Goal: Task Accomplishment & Management: Manage account settings

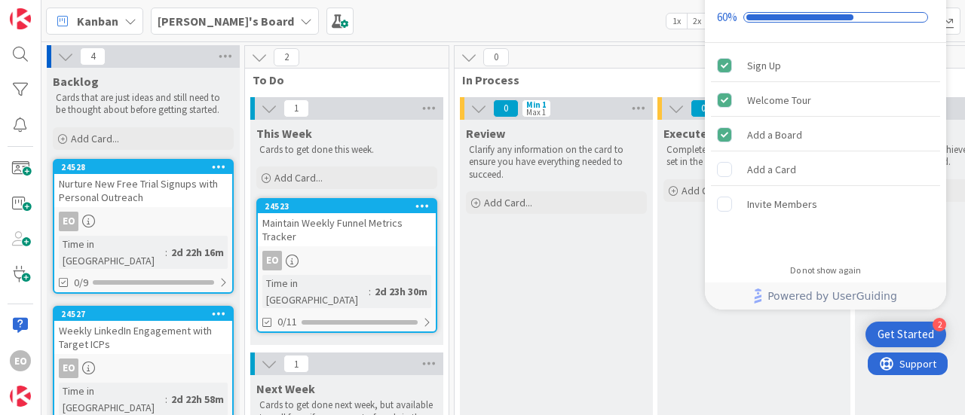
scroll to position [283, 0]
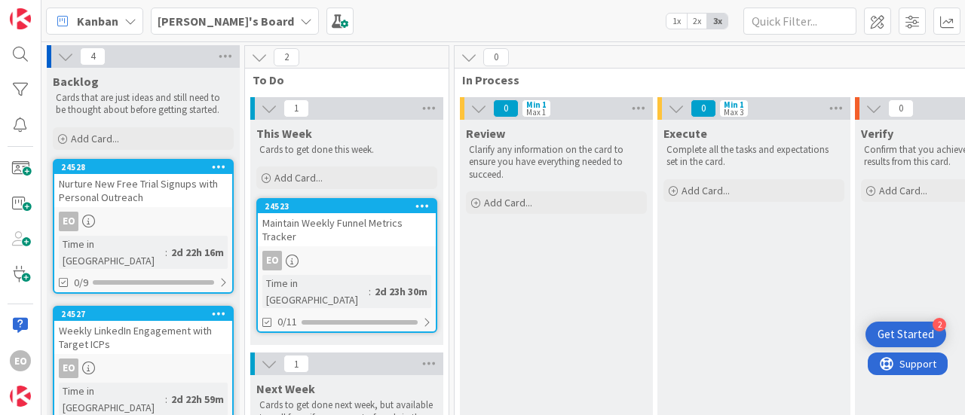
click at [154, 195] on div "Nurture New Free Trial Signups with Personal Outreach" at bounding box center [143, 190] width 178 height 33
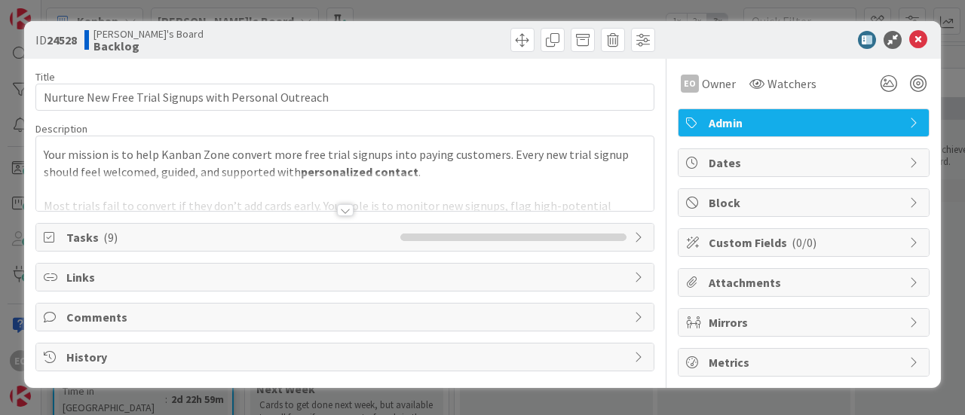
click at [338, 206] on div at bounding box center [345, 210] width 17 height 12
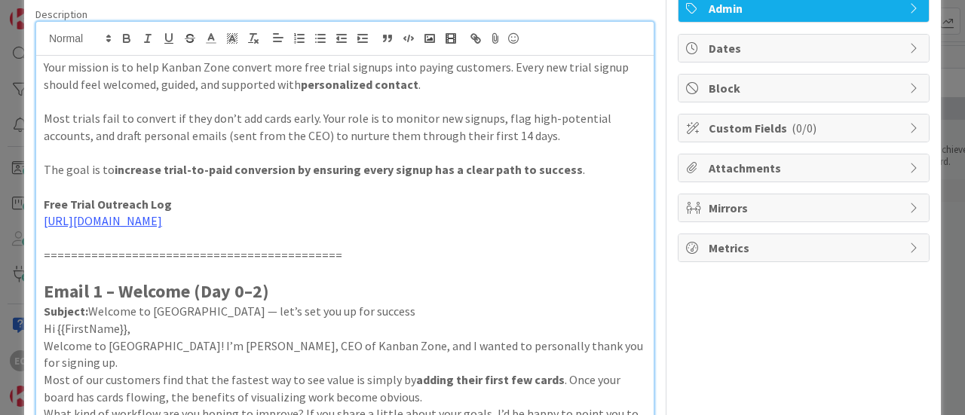
scroll to position [151, 0]
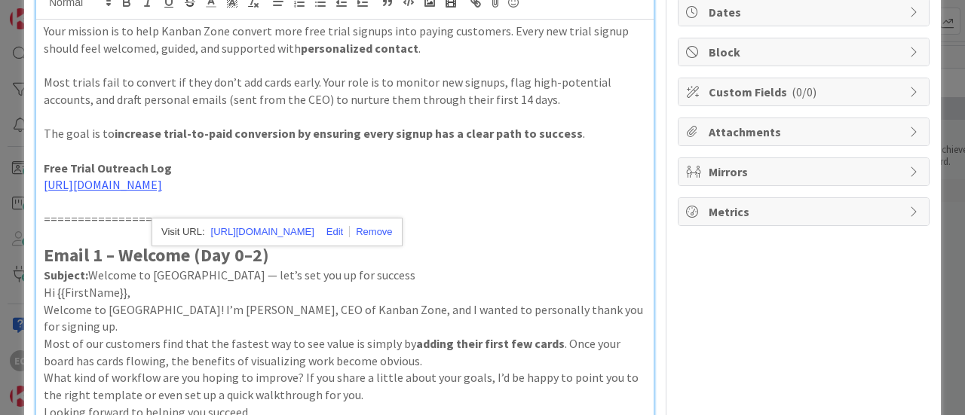
drag, startPoint x: 172, startPoint y: 194, endPoint x: 416, endPoint y: 197, distance: 244.2
click at [416, 194] on p "[URL][DOMAIN_NAME]" at bounding box center [345, 184] width 602 height 17
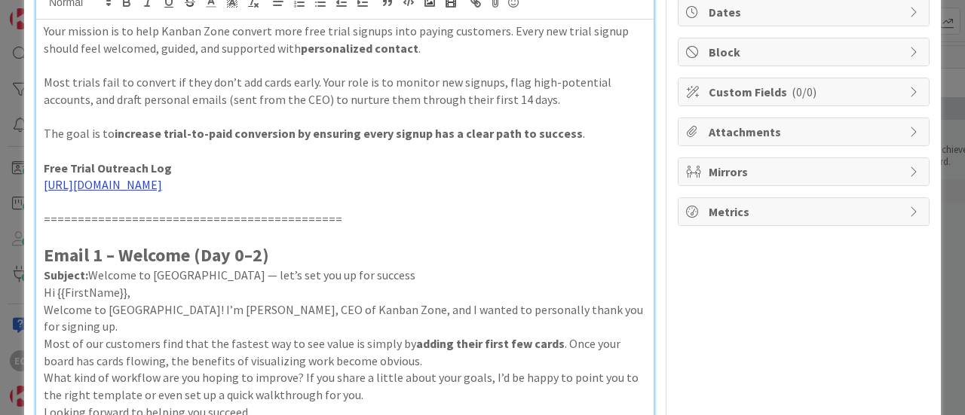
click at [162, 192] on link "[URL][DOMAIN_NAME]" at bounding box center [103, 184] width 118 height 15
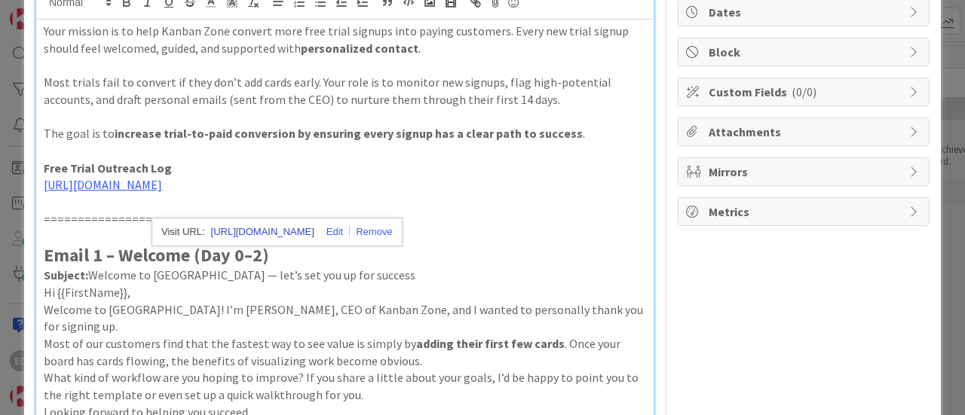
click at [300, 227] on link "[URL][DOMAIN_NAME]" at bounding box center [262, 232] width 103 height 20
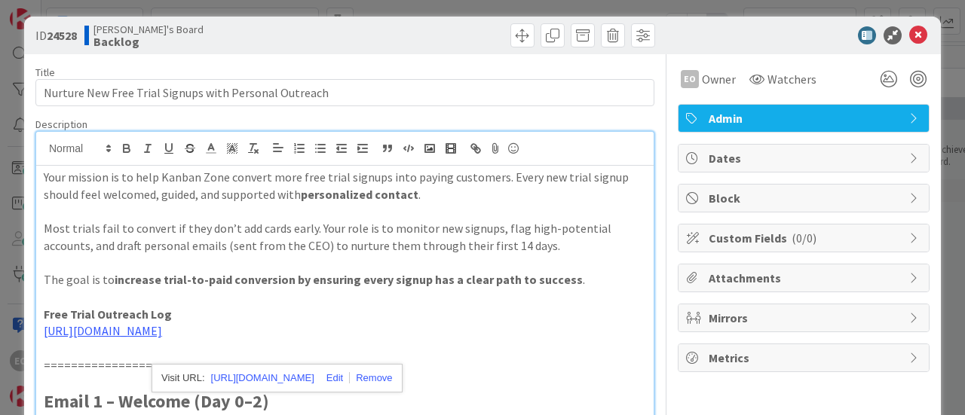
scroll to position [0, 0]
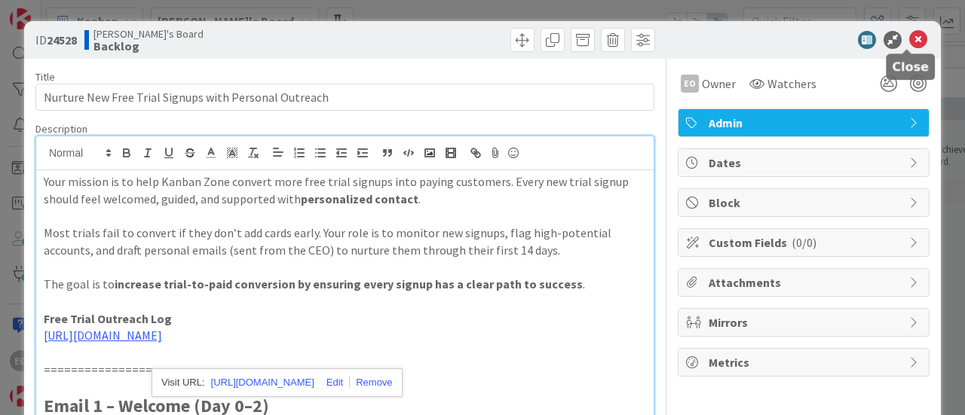
click at [909, 41] on icon at bounding box center [918, 40] width 18 height 18
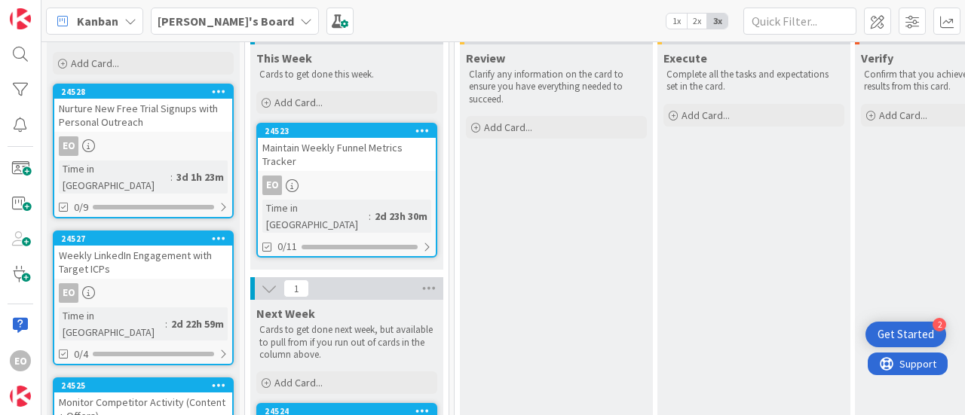
click at [341, 154] on div "Maintain Weekly Funnel Metrics Tracker" at bounding box center [347, 154] width 178 height 33
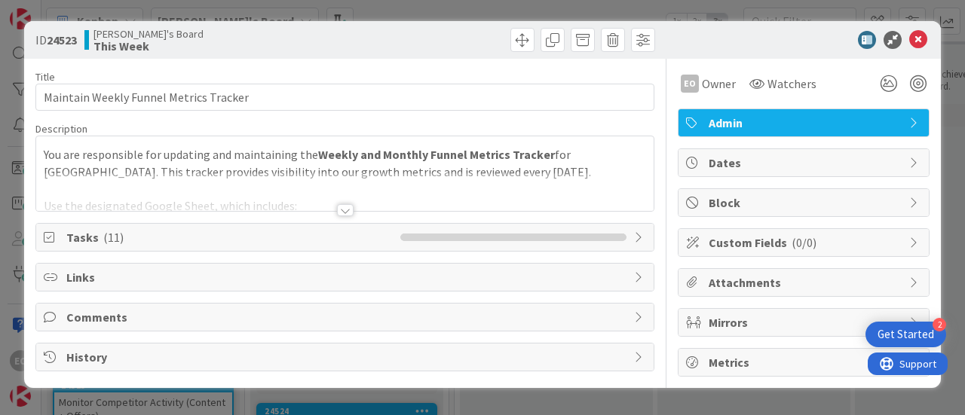
click at [350, 212] on div at bounding box center [345, 210] width 17 height 12
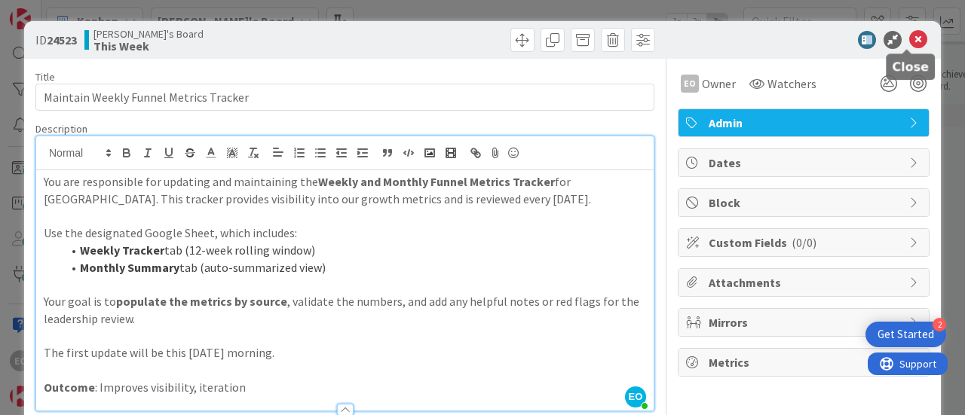
click at [909, 38] on icon at bounding box center [918, 40] width 18 height 18
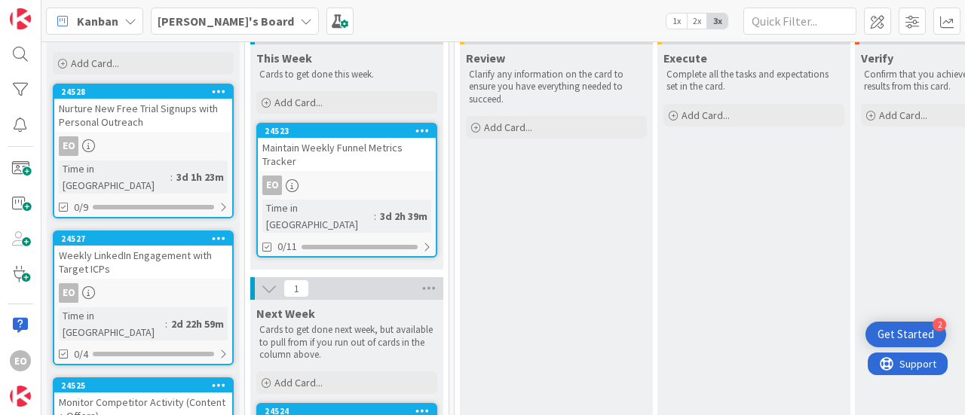
click at [110, 116] on div "Nurture New Free Trial Signups with Personal Outreach" at bounding box center [143, 115] width 178 height 33
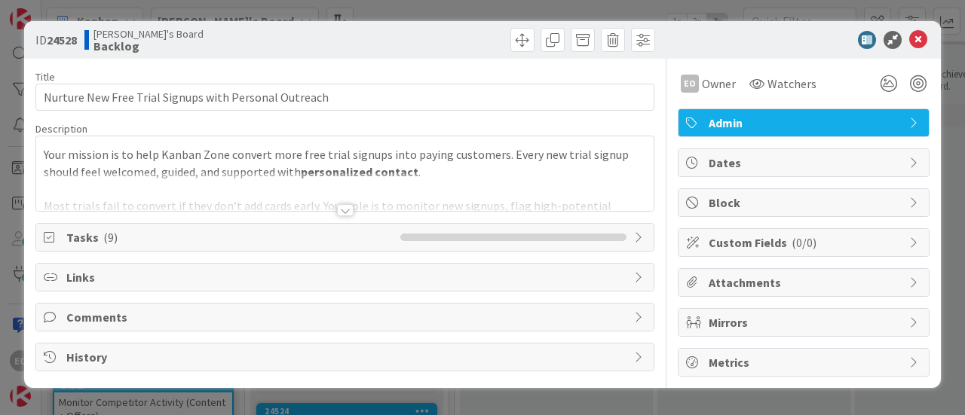
click at [336, 200] on div at bounding box center [344, 192] width 617 height 38
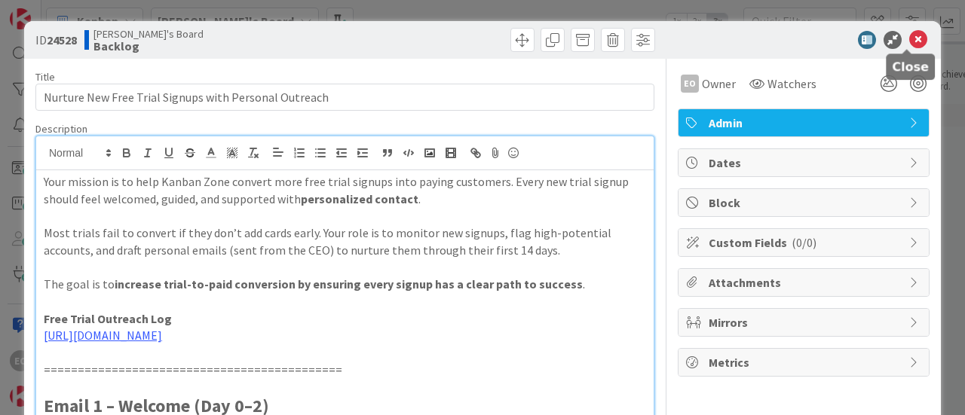
click at [909, 37] on icon at bounding box center [918, 40] width 18 height 18
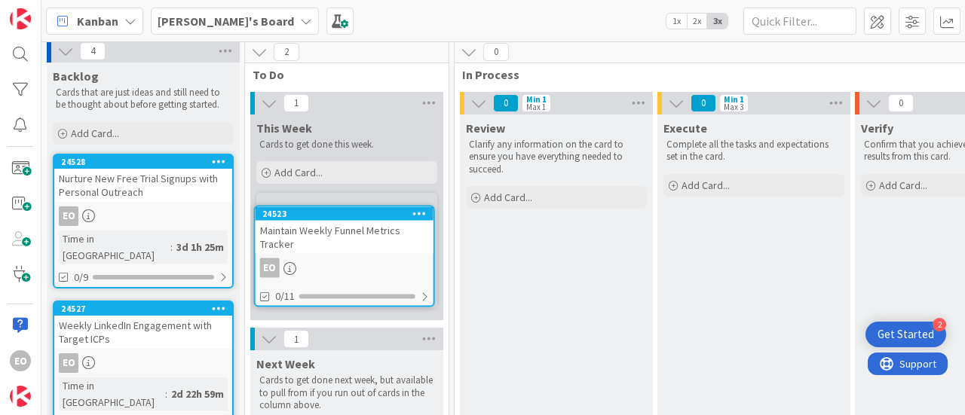
scroll to position [8, 0]
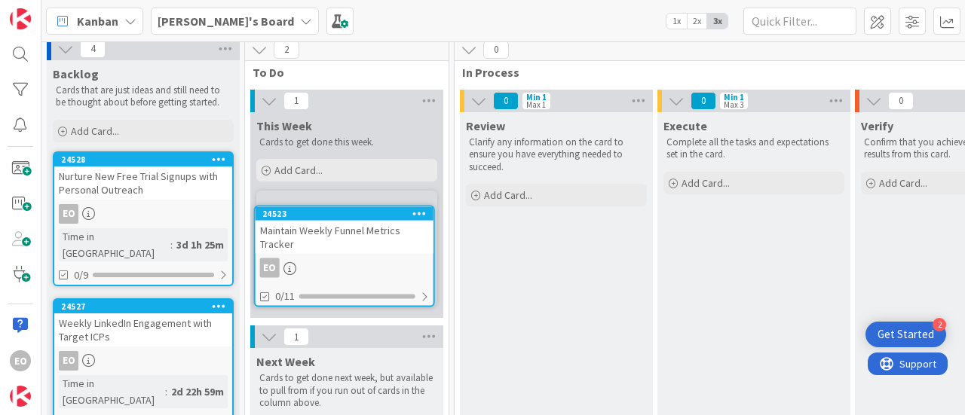
click at [0, 0] on div "Maintain Weekly Funnel Metrics Tracker" at bounding box center [0, 0] width 0 height 0
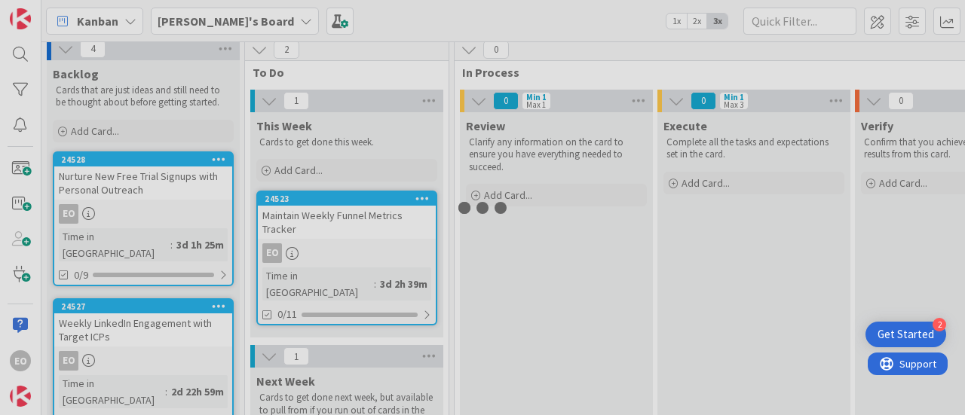
click at [365, 236] on div "4 Backlog Cards that are just ideas and still need to be thought about before g…" at bounding box center [502, 228] width 923 height 374
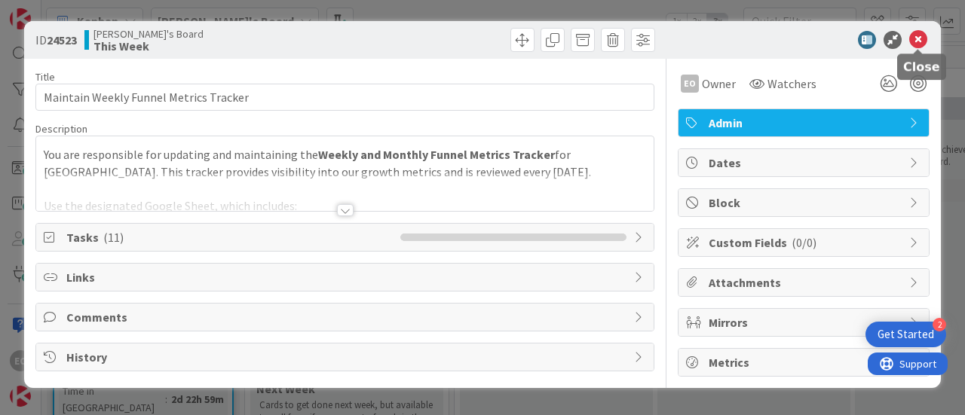
click at [916, 39] on icon at bounding box center [918, 40] width 18 height 18
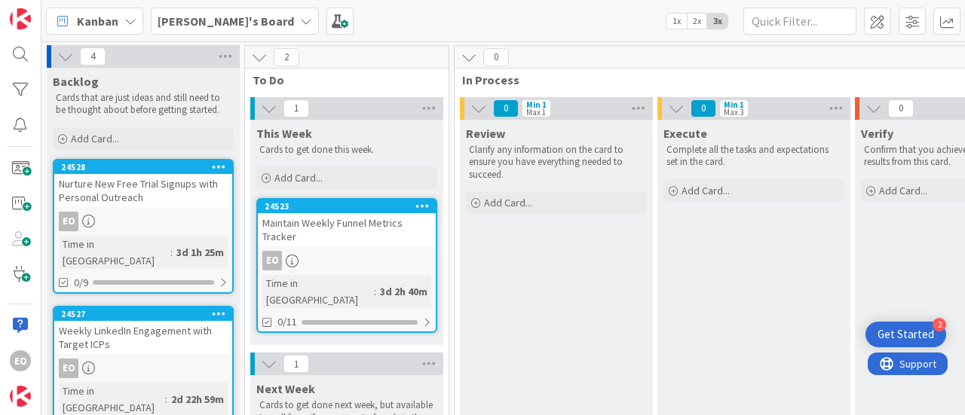
click at [330, 237] on div "Maintain Weekly Funnel Metrics Tracker" at bounding box center [347, 229] width 178 height 33
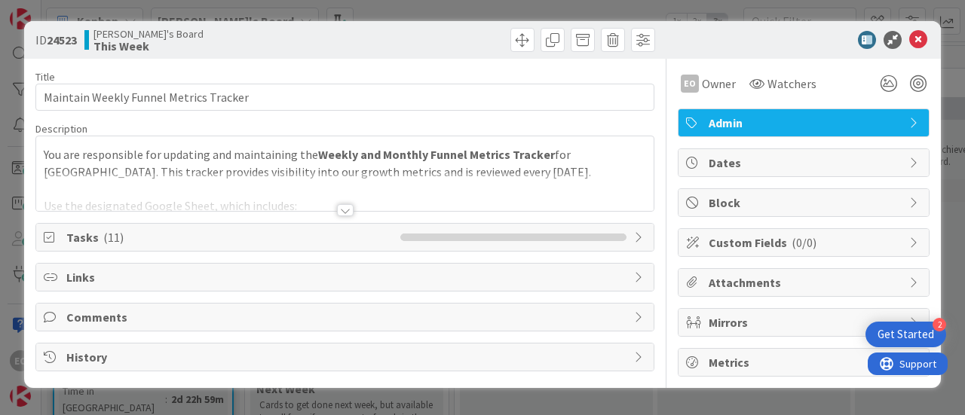
click at [344, 209] on div at bounding box center [345, 210] width 17 height 12
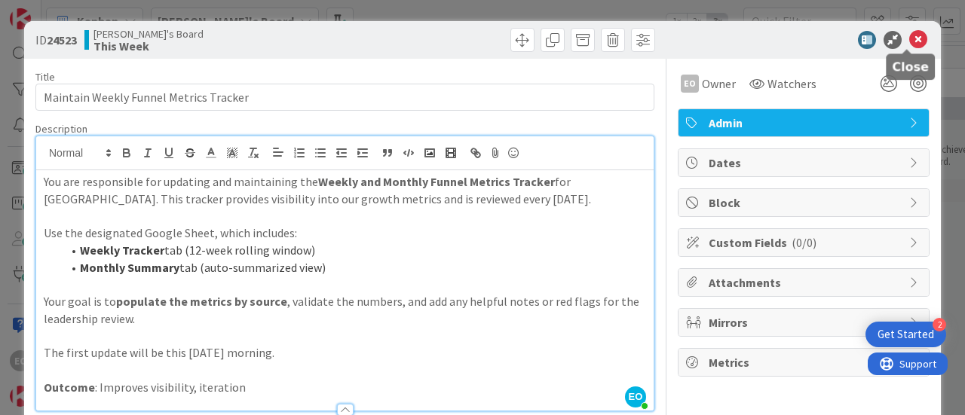
click at [909, 36] on icon at bounding box center [918, 40] width 18 height 18
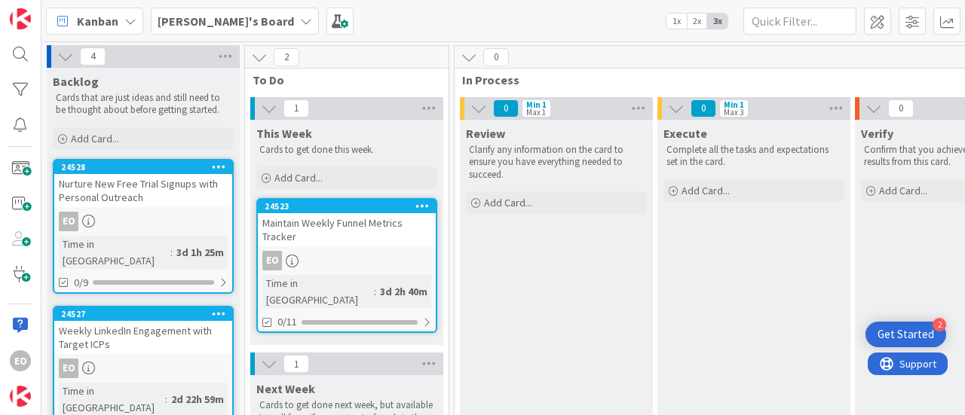
scroll to position [75, 0]
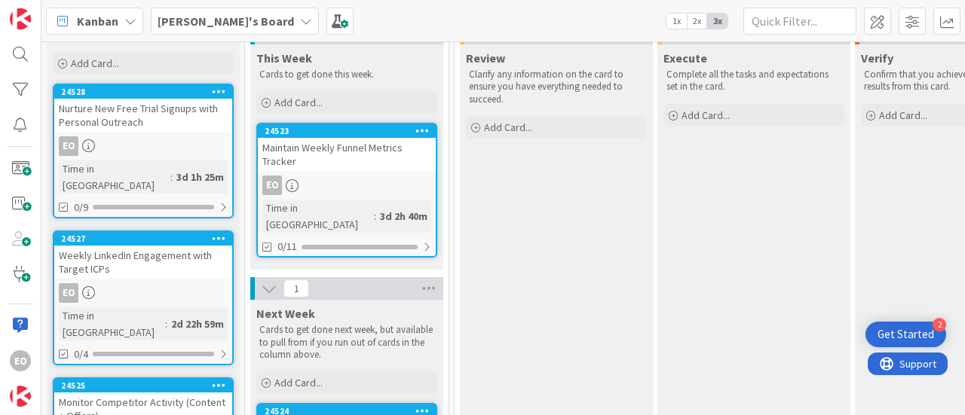
click at [154, 132] on link "24528 Nurture New Free Trial Signups with Personal Outreach EO Time in Column :…" at bounding box center [143, 151] width 181 height 135
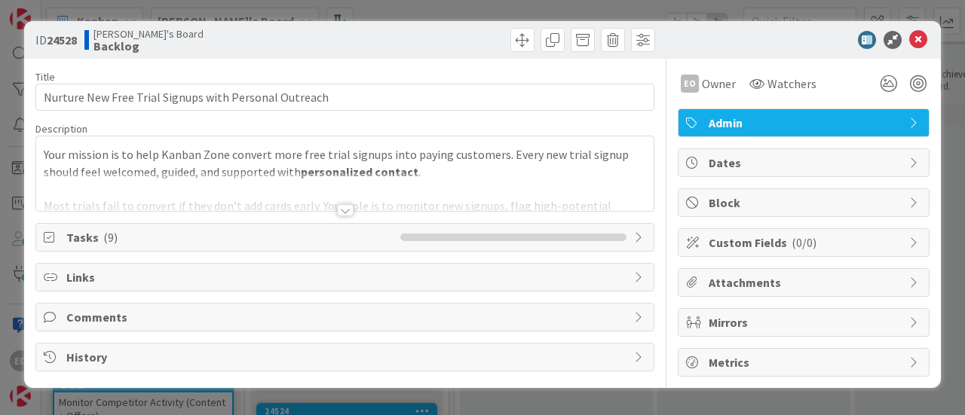
click at [350, 207] on div at bounding box center [345, 210] width 17 height 12
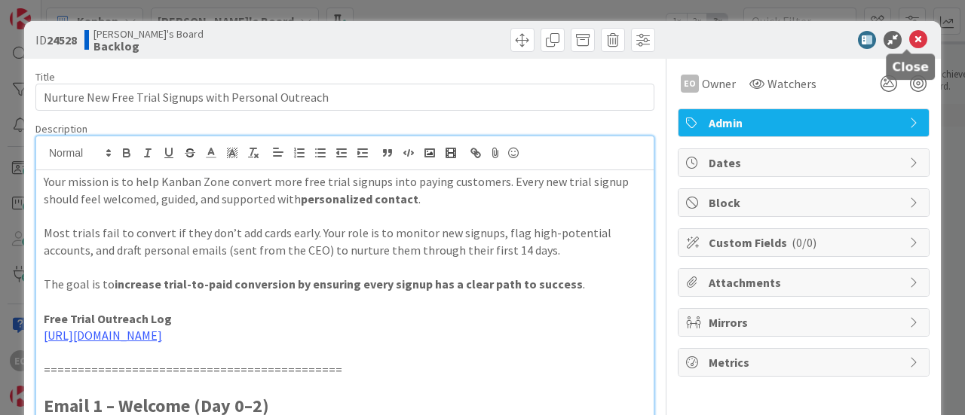
click at [911, 37] on icon at bounding box center [918, 40] width 18 height 18
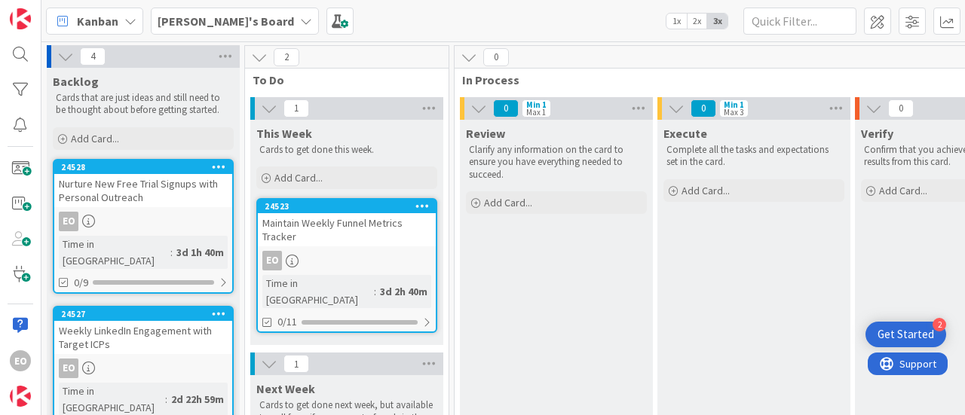
click at [336, 236] on div "Maintain Weekly Funnel Metrics Tracker" at bounding box center [347, 229] width 178 height 33
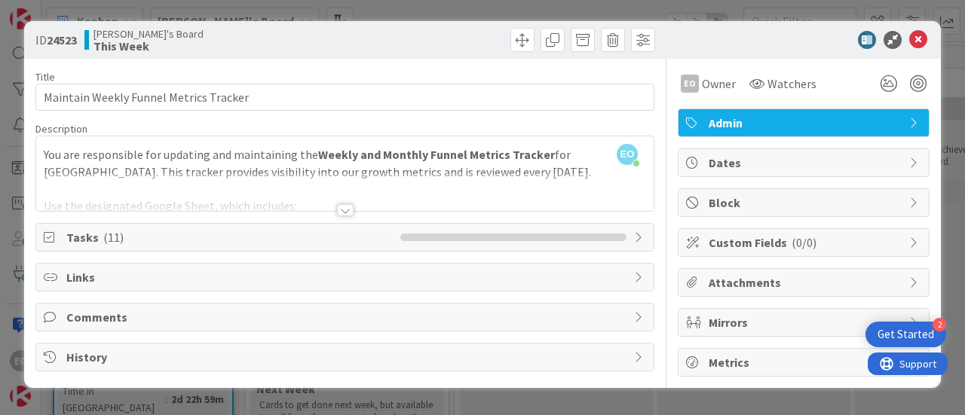
click at [344, 215] on div at bounding box center [345, 210] width 17 height 12
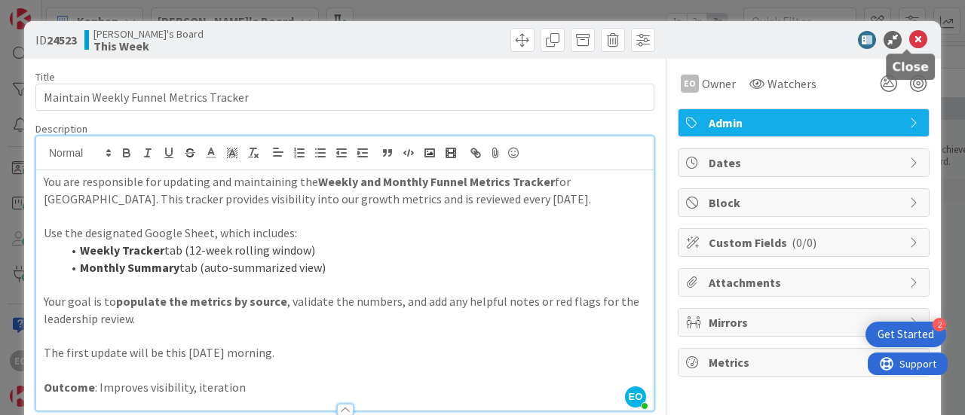
click at [909, 44] on icon at bounding box center [918, 40] width 18 height 18
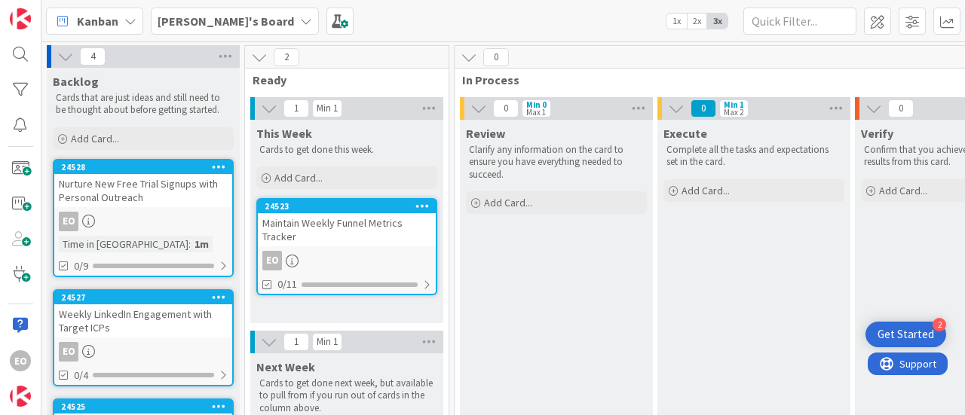
click at [348, 234] on div "Maintain Weekly Funnel Metrics Tracker" at bounding box center [347, 229] width 178 height 33
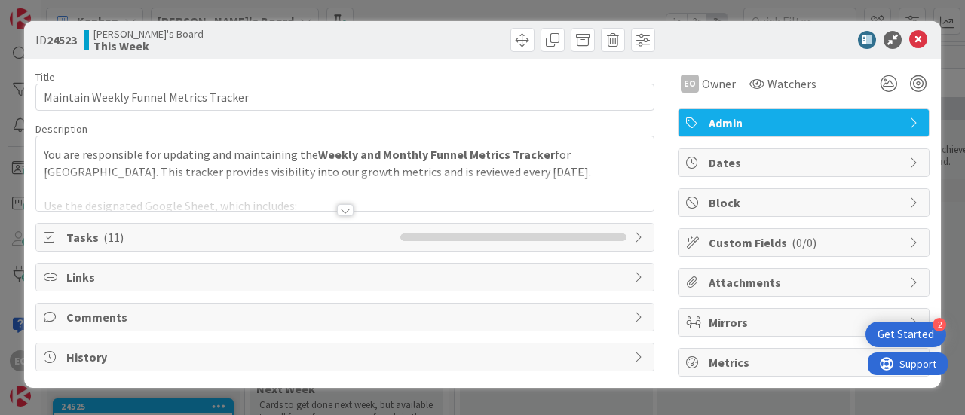
click at [347, 200] on div at bounding box center [344, 192] width 617 height 38
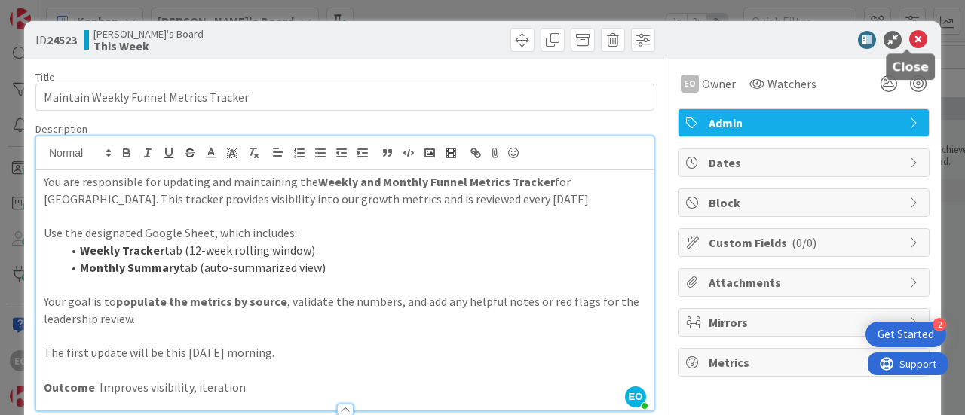
click at [909, 37] on icon at bounding box center [918, 40] width 18 height 18
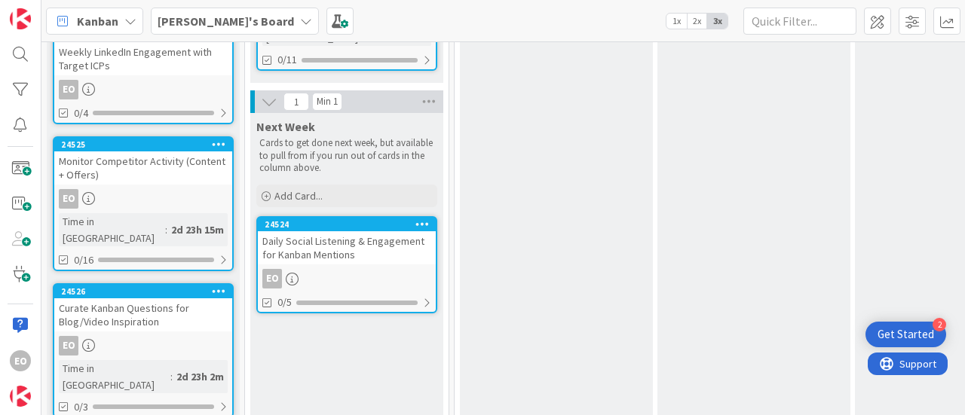
click at [335, 246] on div "Daily Social Listening & Engagement for Kanban Mentions" at bounding box center [347, 247] width 178 height 33
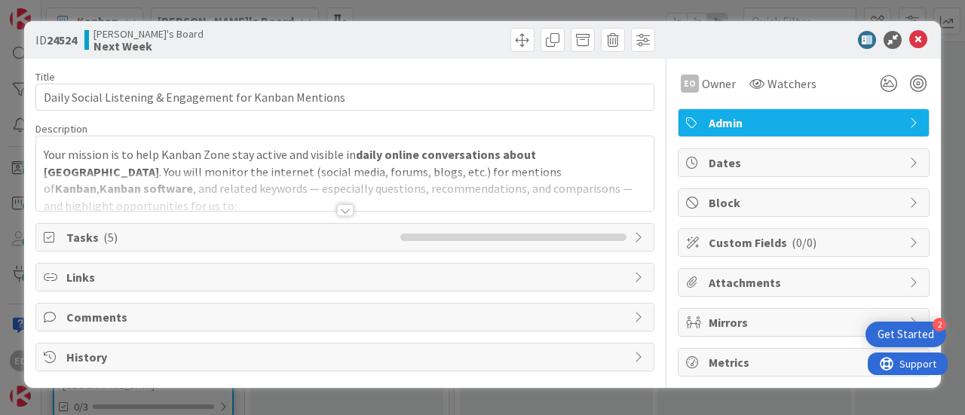
click at [342, 213] on div at bounding box center [345, 210] width 17 height 12
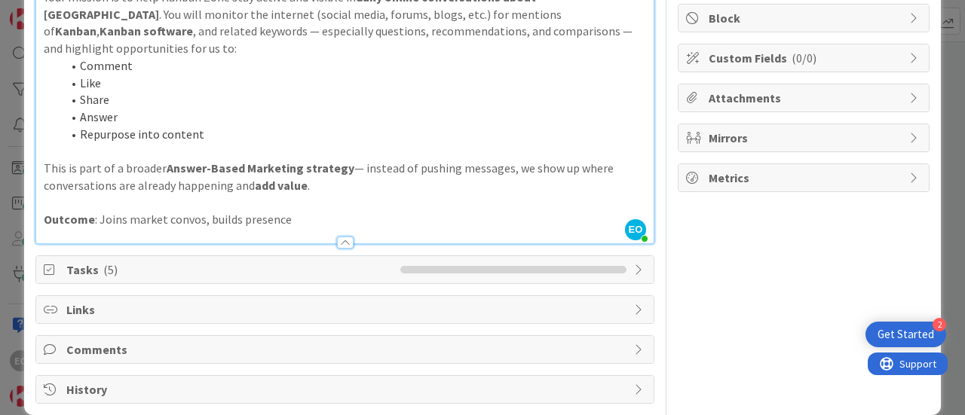
scroll to position [185, 0]
click at [270, 260] on span "Tasks ( 5 )" at bounding box center [229, 269] width 326 height 18
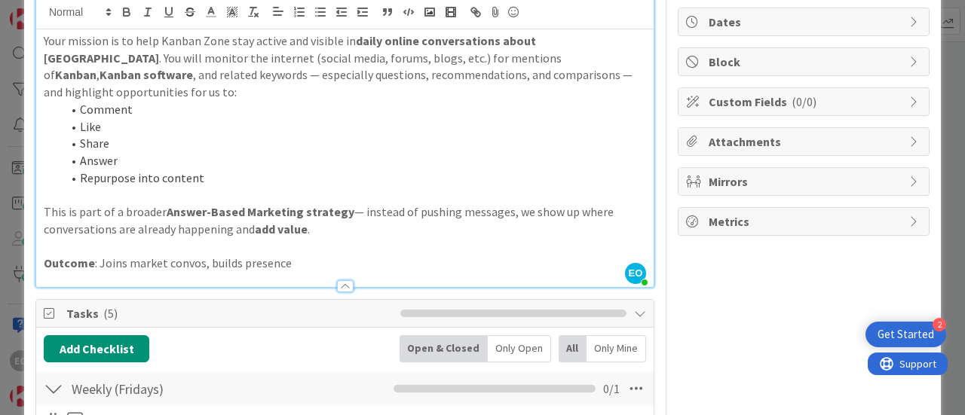
scroll to position [0, 0]
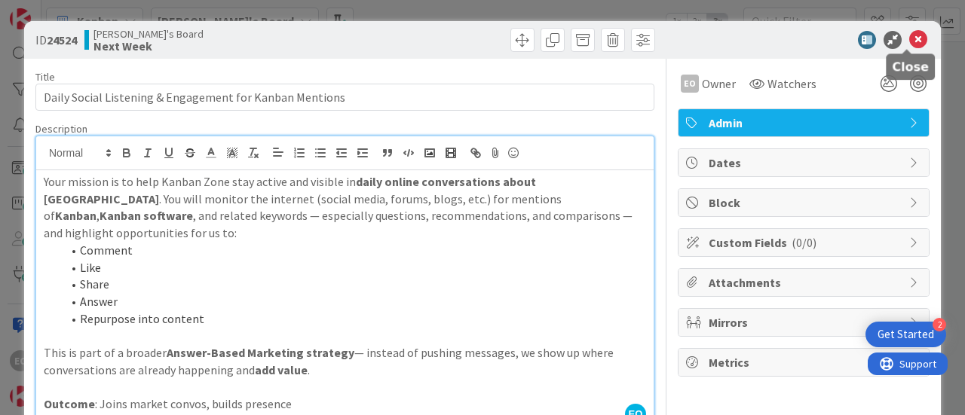
click at [909, 41] on icon at bounding box center [918, 40] width 18 height 18
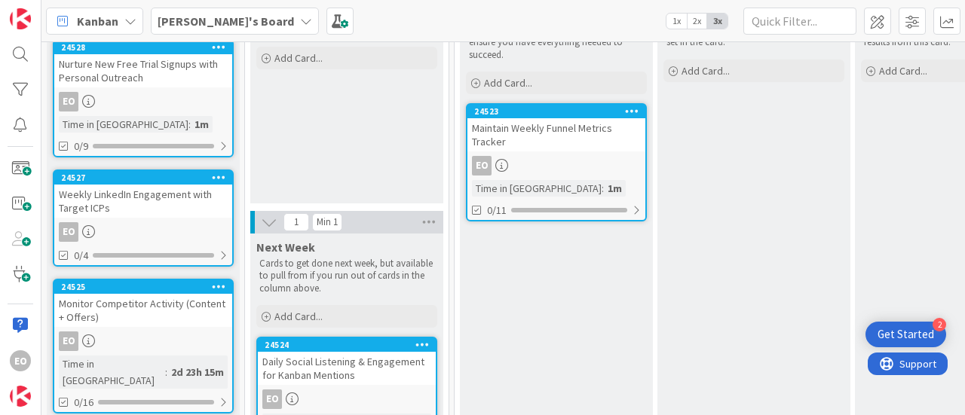
scroll to position [36, 0]
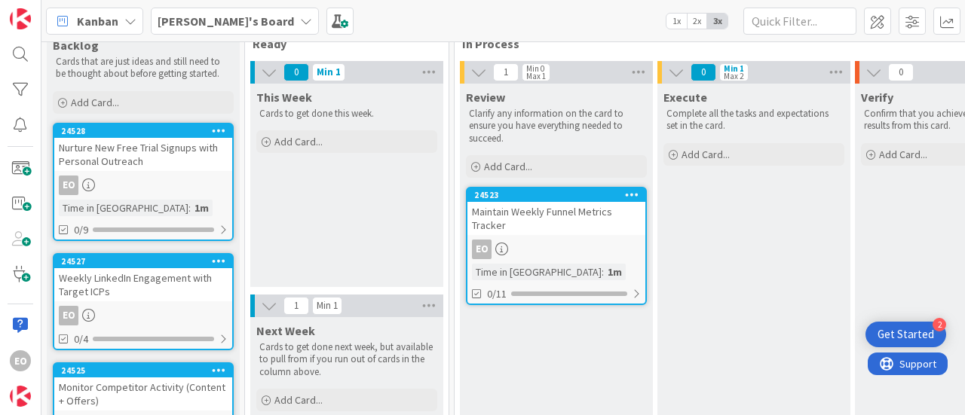
click at [558, 223] on div "Maintain Weekly Funnel Metrics Tracker" at bounding box center [556, 218] width 178 height 33
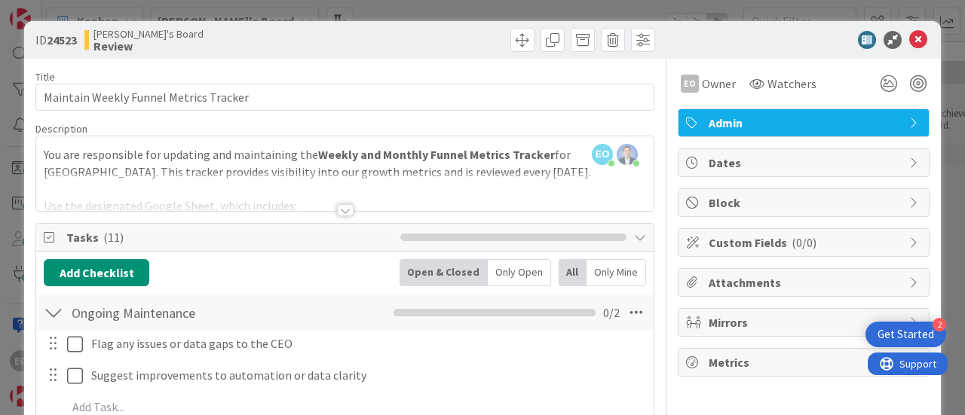
click at [339, 209] on div at bounding box center [345, 210] width 17 height 12
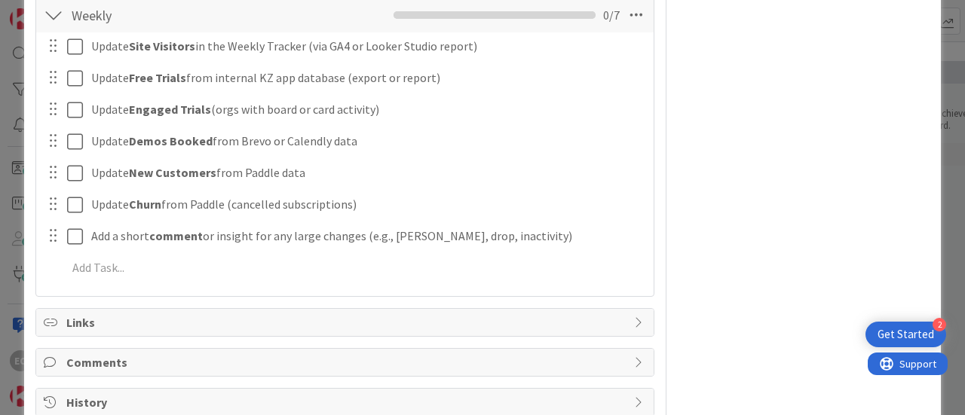
scroll to position [811, 0]
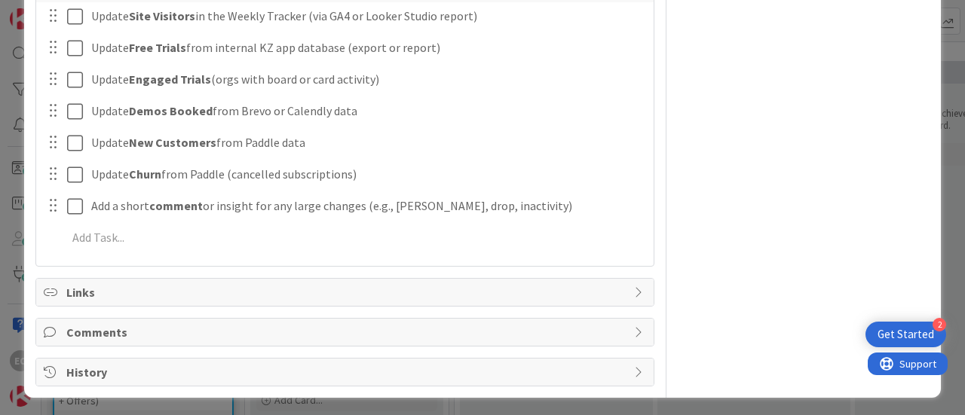
click at [190, 329] on span "Comments" at bounding box center [346, 332] width 560 height 18
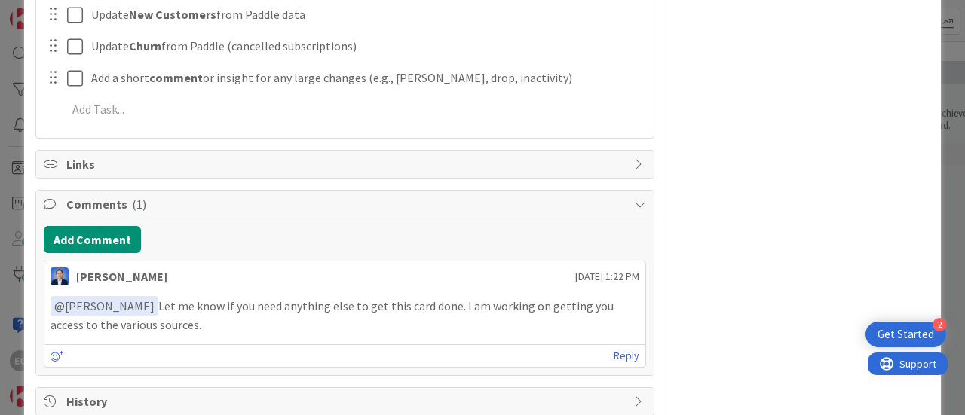
scroll to position [966, 0]
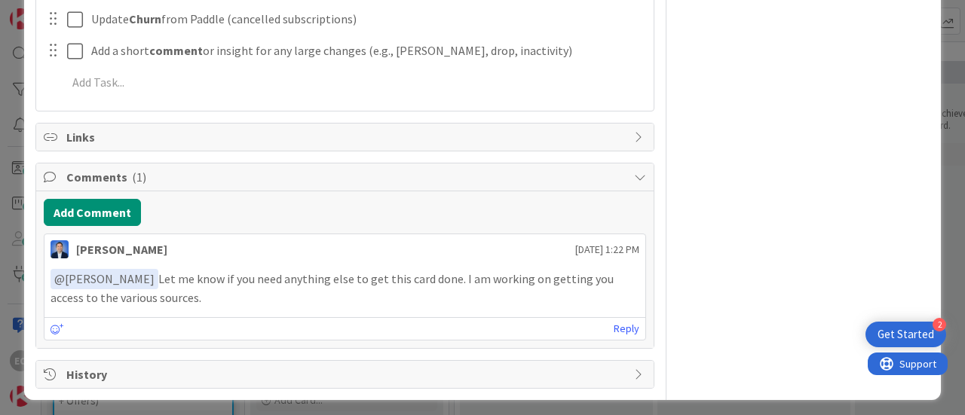
click at [97, 173] on span "Comments ( 1 )" at bounding box center [346, 177] width 560 height 18
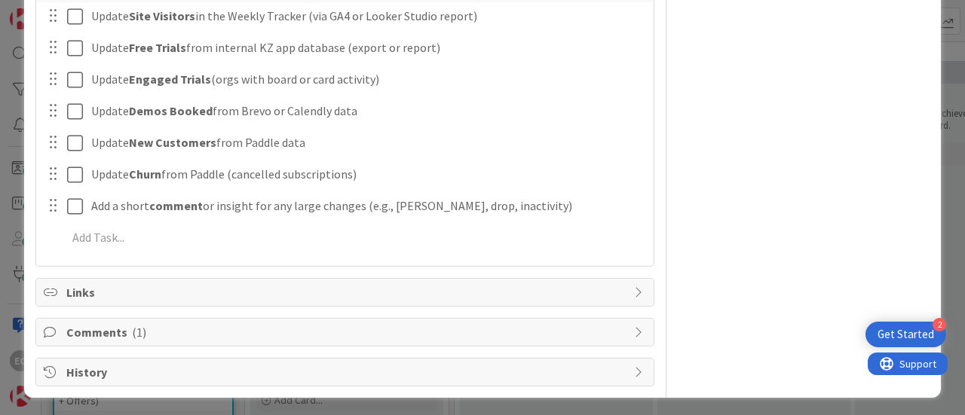
click at [172, 332] on span "Comments ( 1 )" at bounding box center [346, 332] width 560 height 18
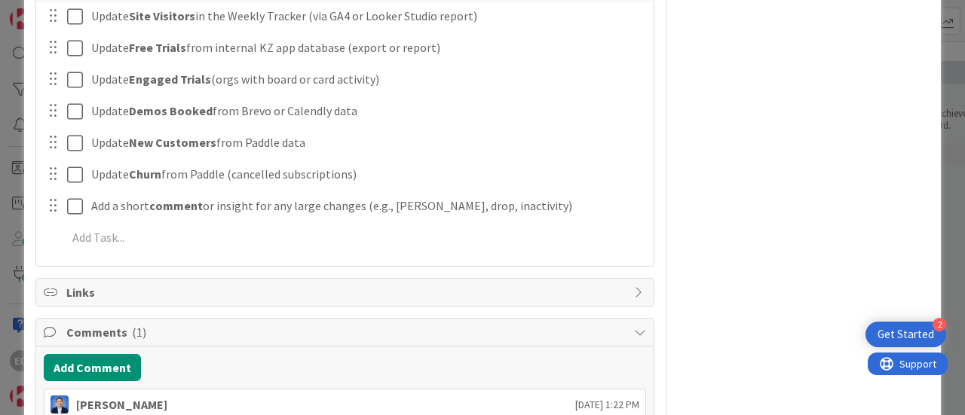
scroll to position [966, 0]
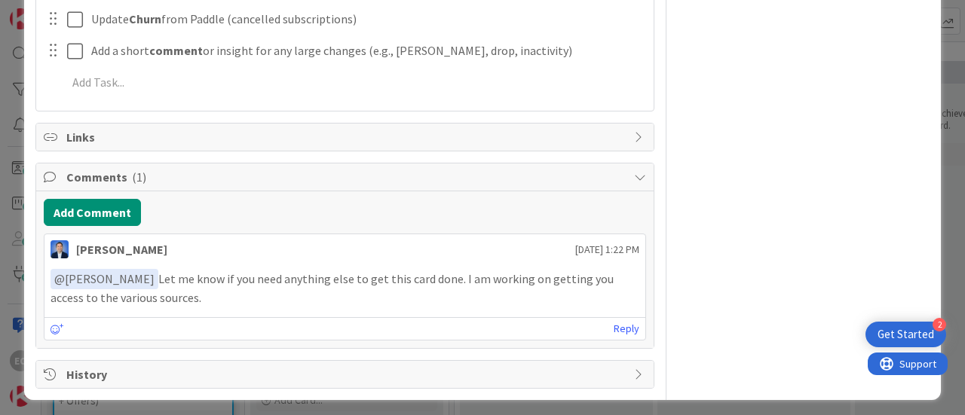
click at [200, 292] on p "﻿ @ [PERSON_NAME] ﻿ Let me know if you need anything else to get this card done…" at bounding box center [344, 287] width 589 height 37
click at [56, 331] on div at bounding box center [57, 329] width 14 height 19
click at [53, 324] on icon at bounding box center [57, 329] width 14 height 11
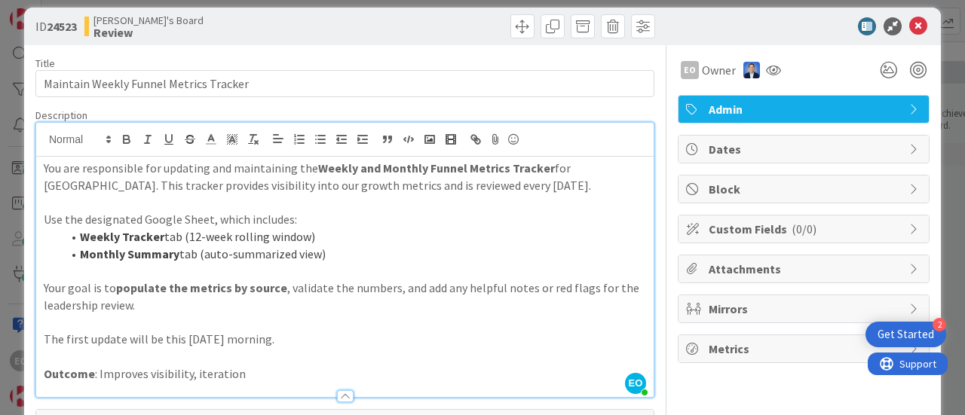
scroll to position [0, 0]
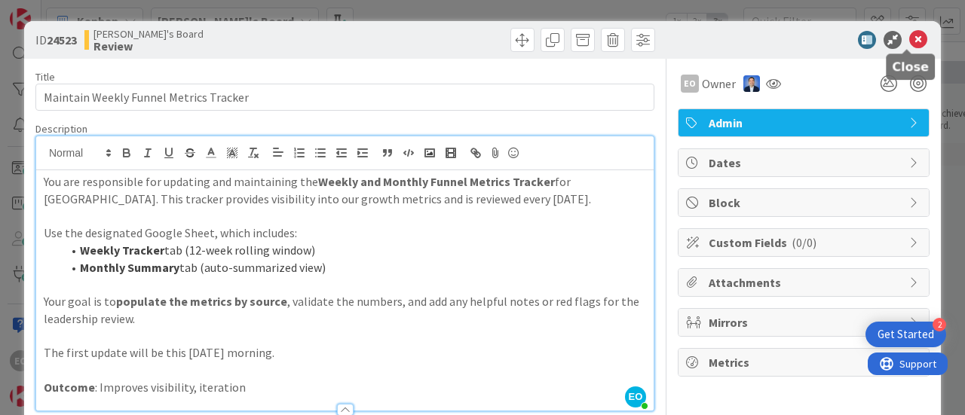
click at [909, 35] on icon at bounding box center [918, 40] width 18 height 18
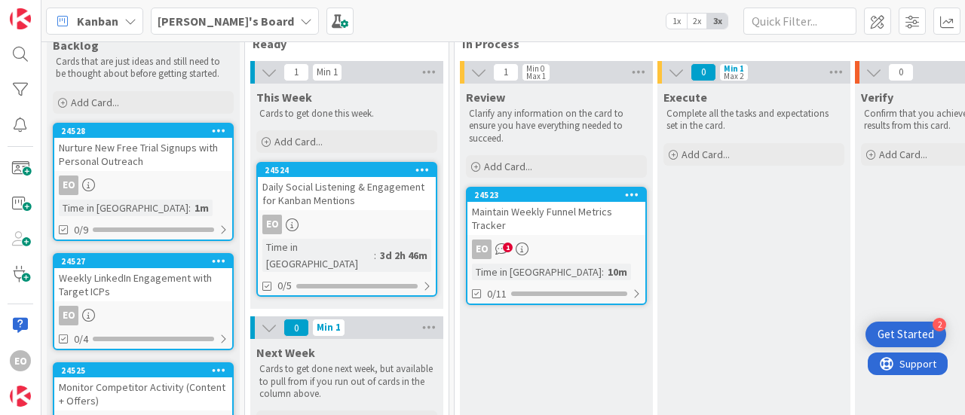
click at [558, 249] on div "EO 1" at bounding box center [556, 250] width 178 height 20
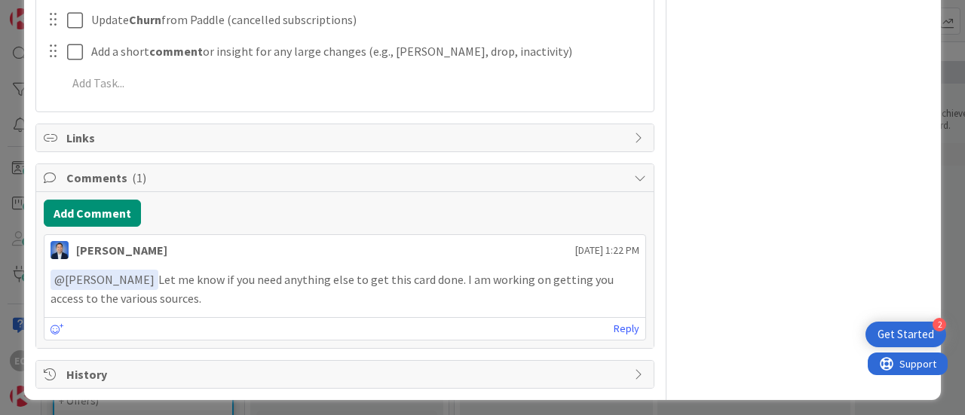
scroll to position [766, 0]
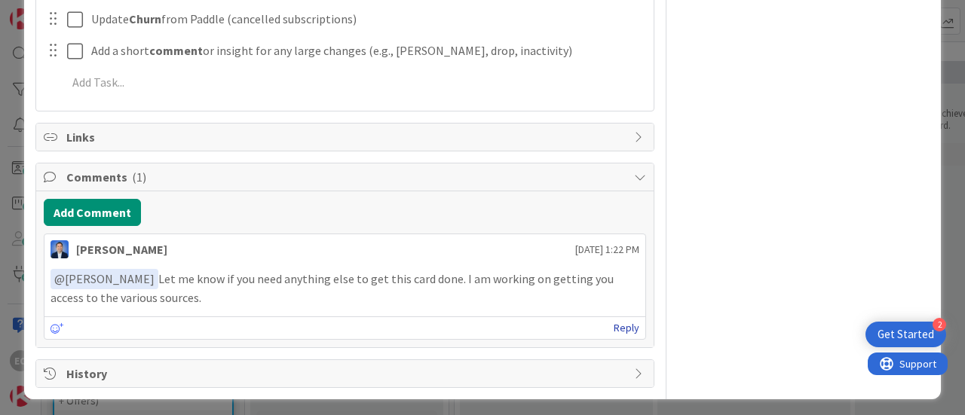
click at [619, 323] on link "Reply" at bounding box center [626, 328] width 26 height 19
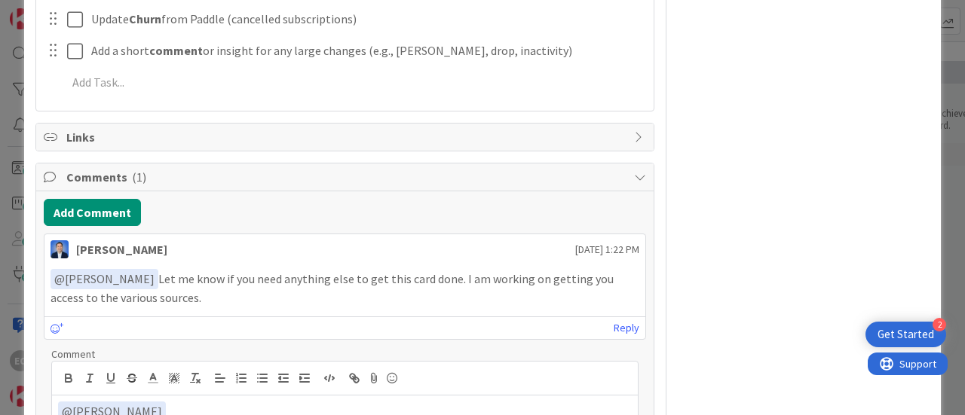
scroll to position [916, 0]
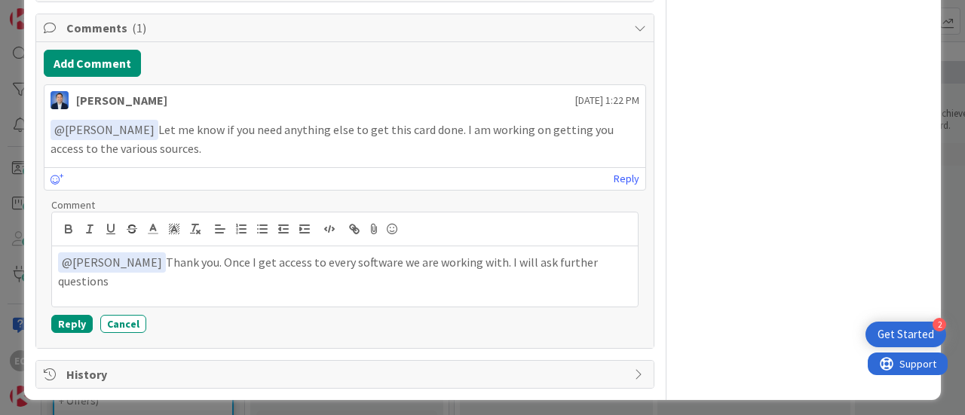
drag, startPoint x: 322, startPoint y: 219, endPoint x: 304, endPoint y: 283, distance: 66.4
click at [304, 283] on div "﻿ @ [PERSON_NAME] ﻿ Thank you. Once I get access to every software we are worki…" at bounding box center [345, 260] width 586 height 94
click at [304, 283] on p "﻿ @ [PERSON_NAME] ﻿ Thank you. Once I get access to every software we are worki…" at bounding box center [344, 270] width 573 height 37
click at [169, 290] on div "﻿ @ [PERSON_NAME] ﻿ Thank you. Once I get access to every software we are worki…" at bounding box center [345, 276] width 586 height 60
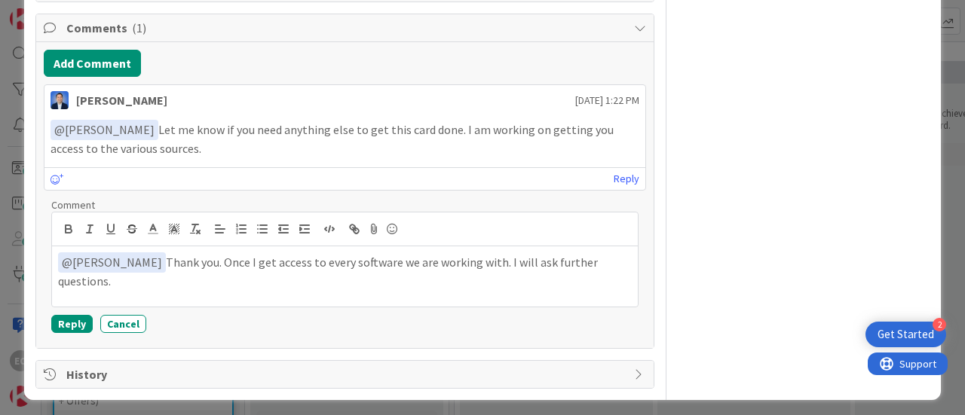
click at [253, 263] on p "﻿ @ [PERSON_NAME] ﻿ Thank you. Once I get access to every software we are worki…" at bounding box center [344, 270] width 573 height 37
click at [608, 259] on p "﻿ @ [PERSON_NAME] ﻿ Thank you. Waiting for access. Once I get access to every s…" at bounding box center [344, 270] width 573 height 37
click at [69, 315] on button "Reply" at bounding box center [71, 324] width 41 height 18
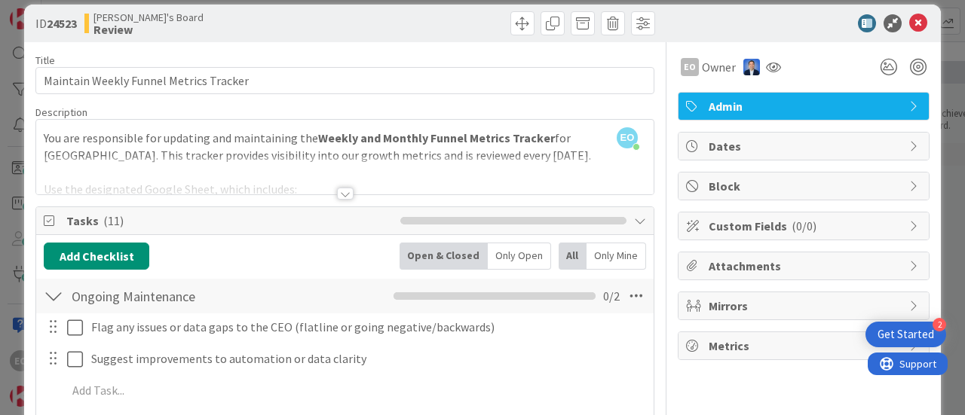
scroll to position [0, 0]
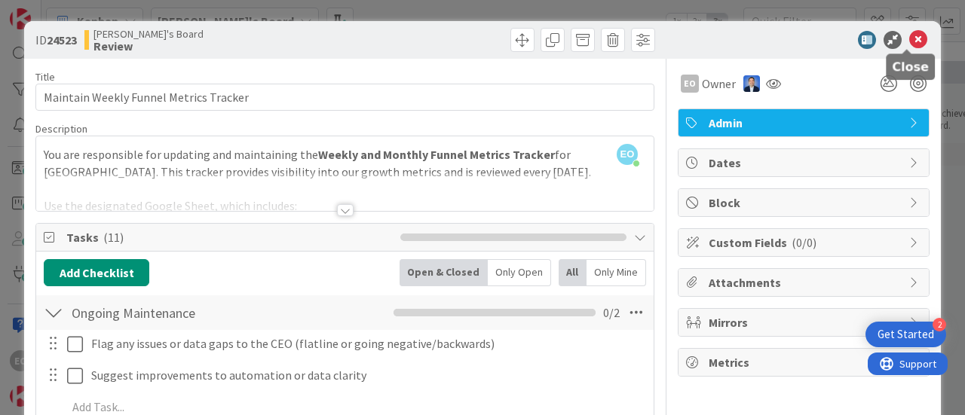
click at [909, 43] on icon at bounding box center [918, 40] width 18 height 18
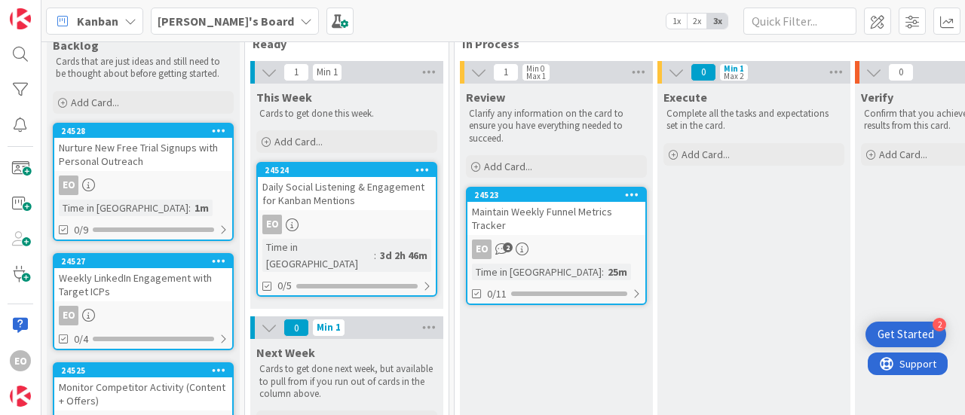
click at [631, 197] on icon at bounding box center [632, 194] width 14 height 11
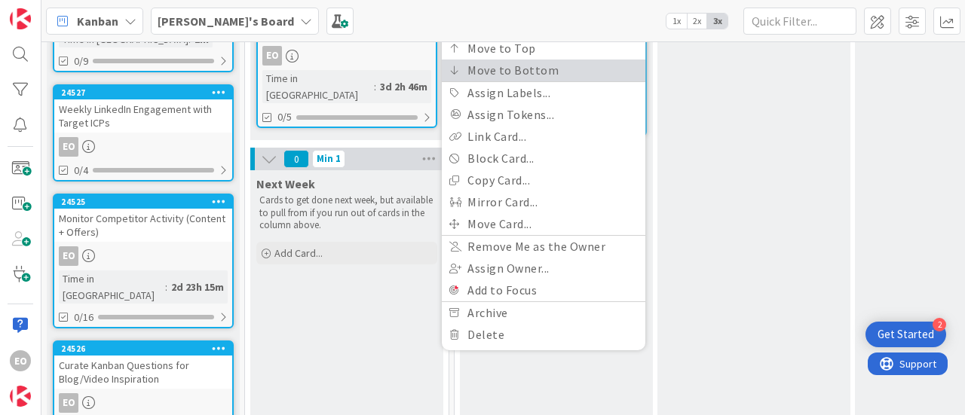
scroll to position [187, 0]
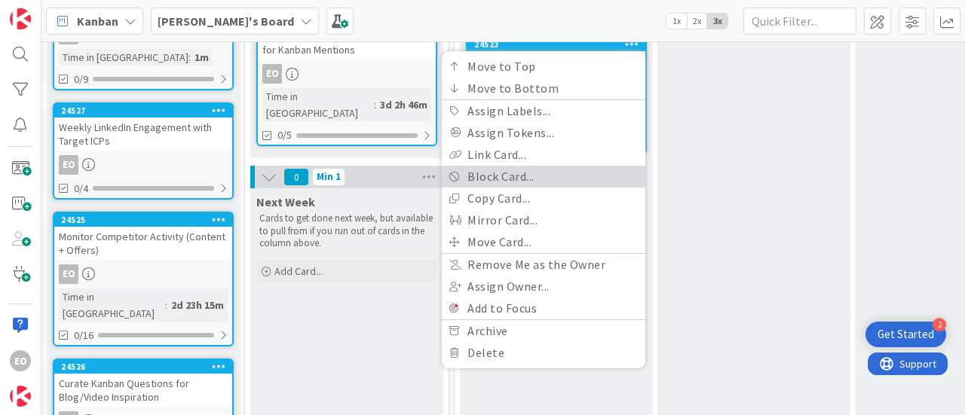
click at [591, 178] on link "Block Card..." at bounding box center [543, 177] width 203 height 22
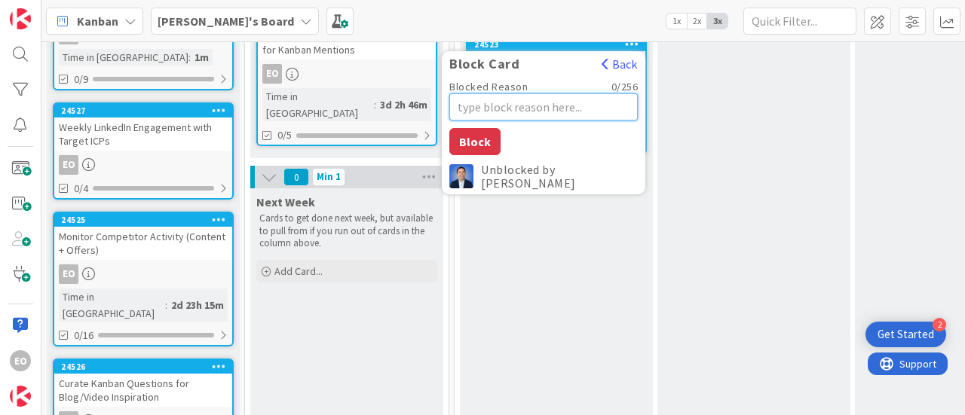
click at [512, 104] on textarea "Blocked Reason" at bounding box center [543, 106] width 188 height 27
type textarea "x"
type textarea "W"
type textarea "x"
type textarea "Wa"
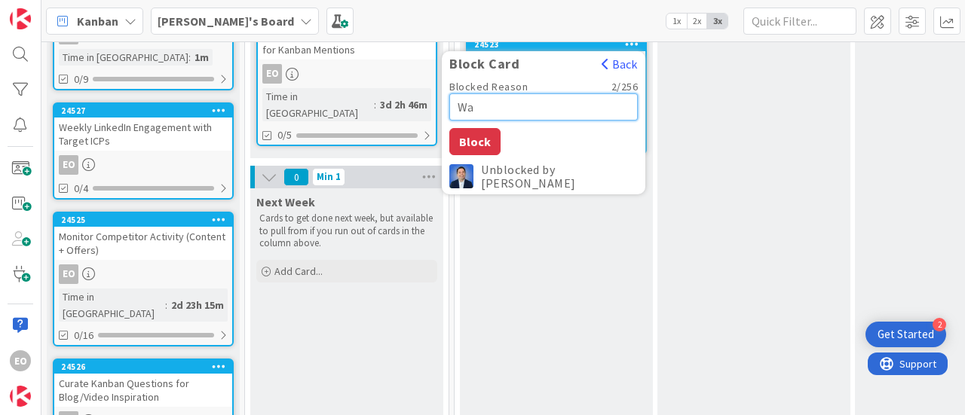
type textarea "x"
type textarea "Wat"
type textarea "x"
type textarea "Wati"
type textarea "x"
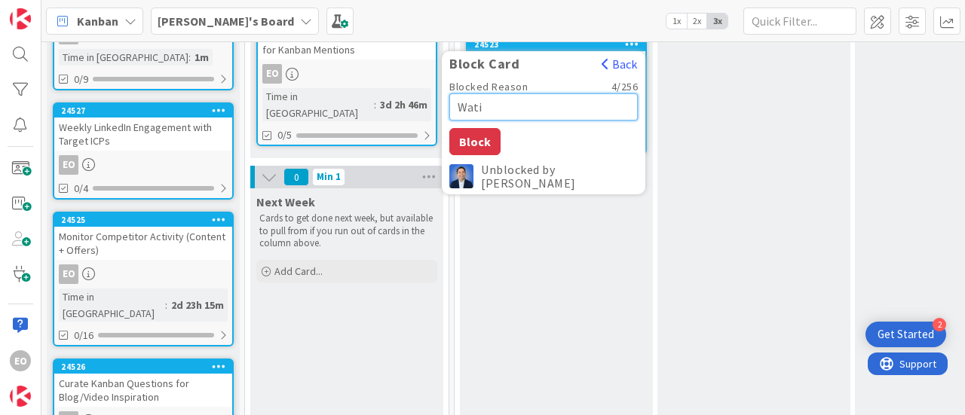
type textarea "Watin"
type textarea "x"
type textarea "Wating"
type textarea "x"
type textarea "Wating"
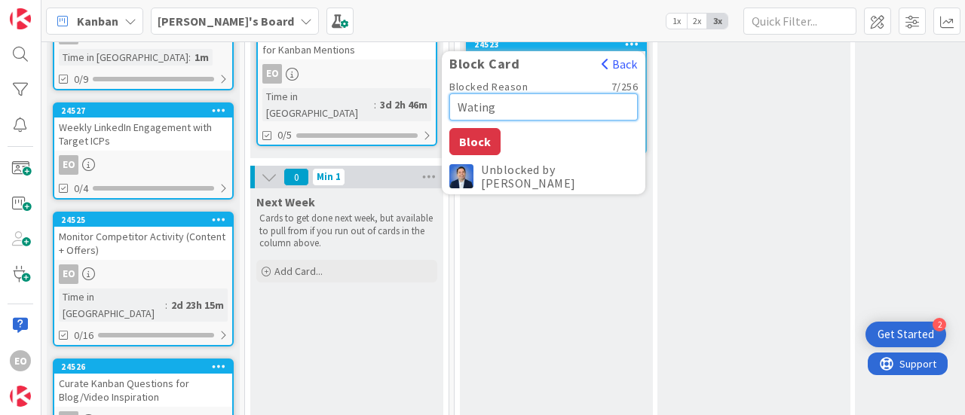
type textarea "x"
type textarea "Wating fo"
type textarea "x"
type textarea "Wating for"
type textarea "x"
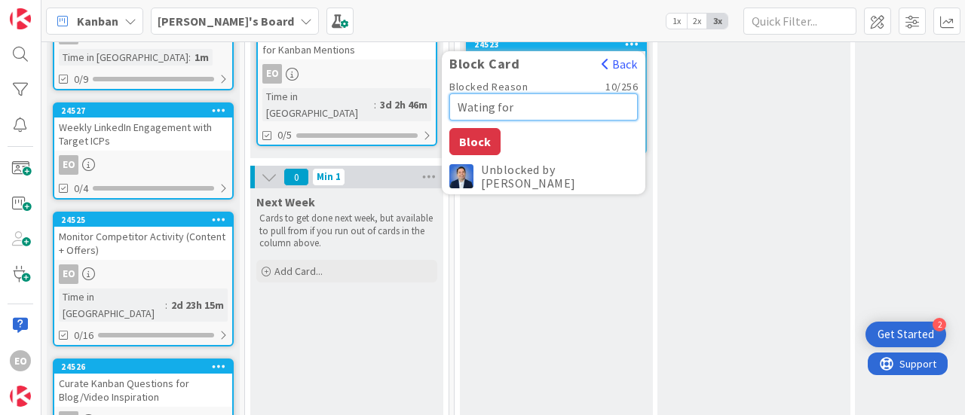
type textarea "Wating for"
type textarea "x"
type textarea "Wating for A"
type textarea "x"
type textarea "Wating for Acc"
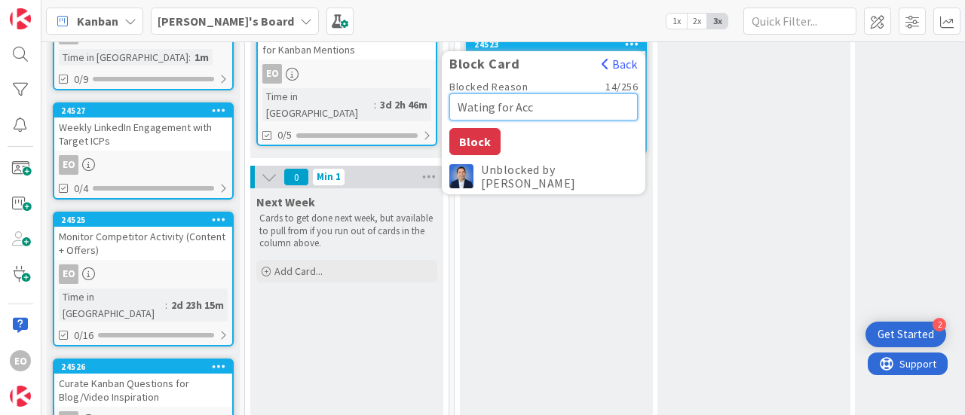
type textarea "x"
type textarea "Wating for Acce"
type textarea "x"
type textarea "Wating for Acces"
type textarea "x"
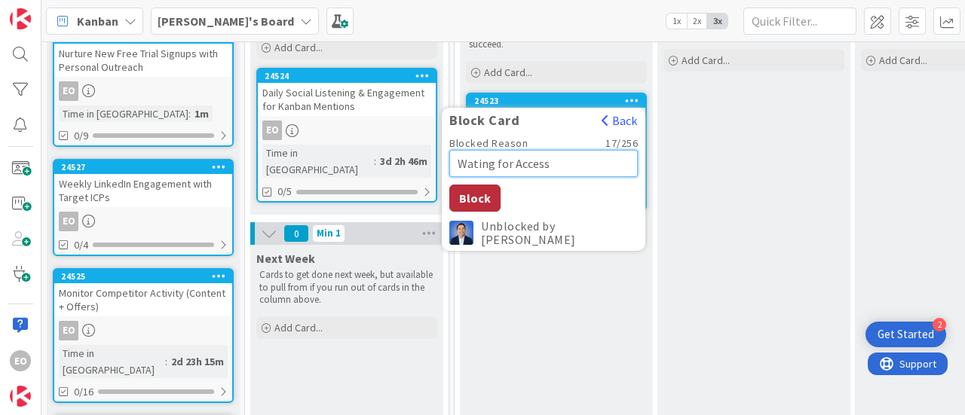
scroll to position [112, 0]
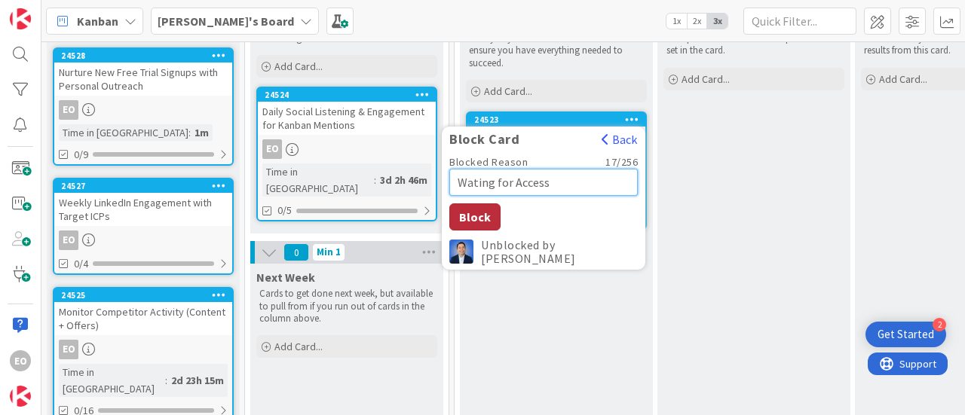
type textarea "Wating for Access"
click at [472, 218] on button "Block" at bounding box center [474, 216] width 51 height 27
type textarea "x"
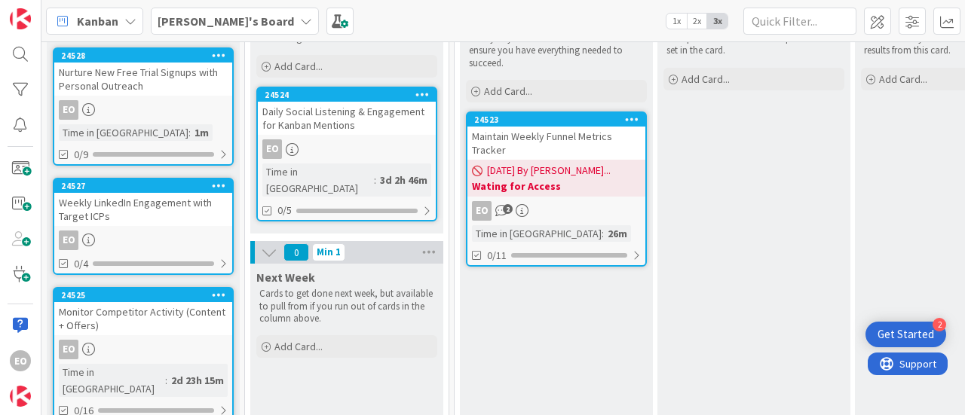
click at [332, 139] on div "EO" at bounding box center [347, 149] width 178 height 20
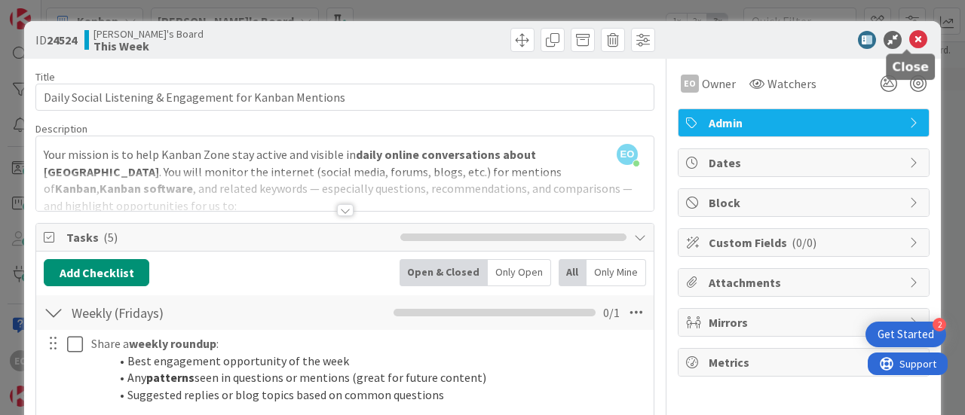
click at [909, 42] on icon at bounding box center [918, 40] width 18 height 18
